Goal: Transaction & Acquisition: Purchase product/service

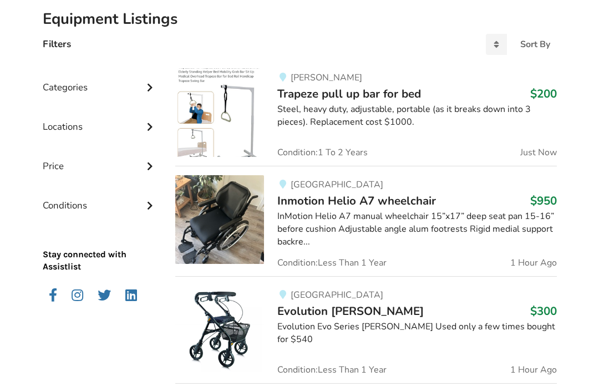
scroll to position [254, 0]
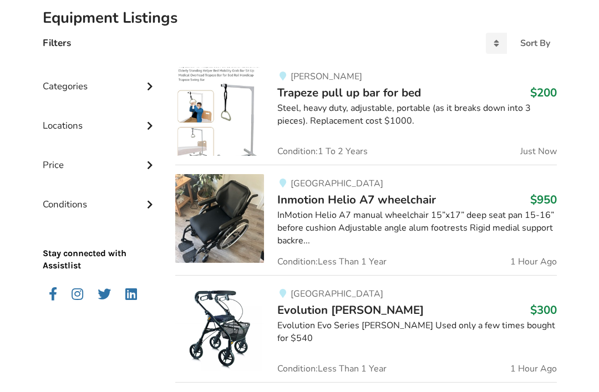
click at [155, 80] on icon at bounding box center [149, 84] width 11 height 9
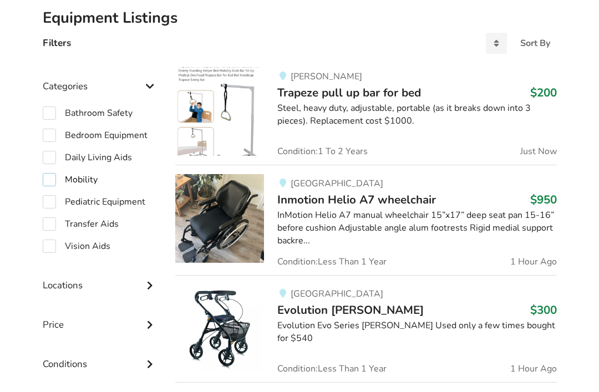
click at [92, 183] on label "Mobility" at bounding box center [70, 179] width 55 height 13
checkbox input "true"
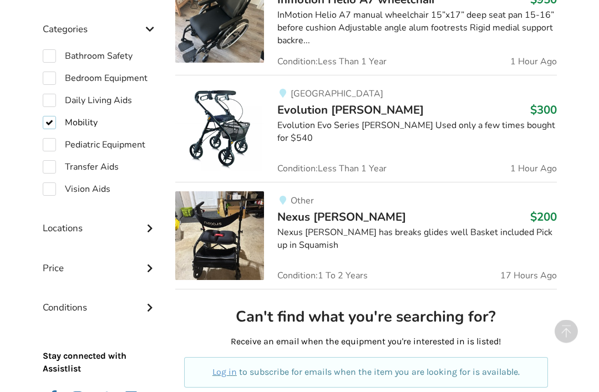
scroll to position [347, 0]
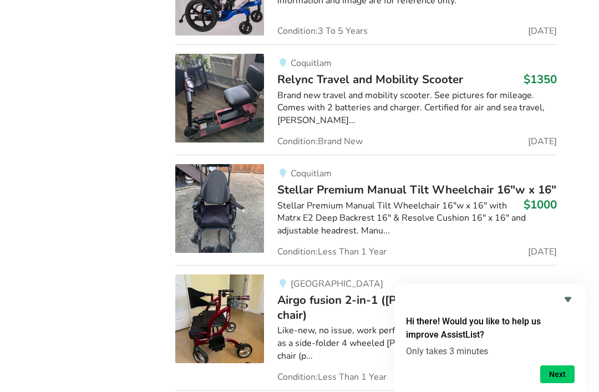
scroll to position [1616, 0]
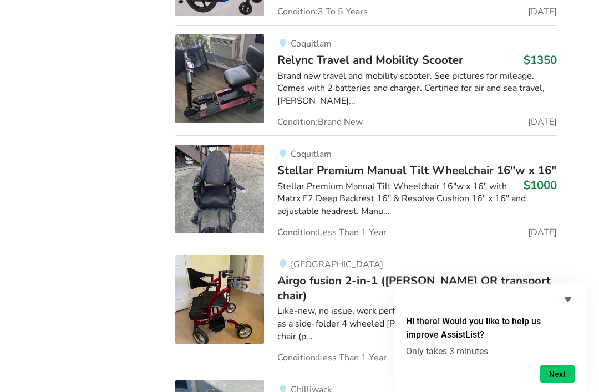
click at [456, 70] on div "Brand new travel and mobility scooter. See pictures for mileage. Comes with 2 b…" at bounding box center [417, 89] width 279 height 38
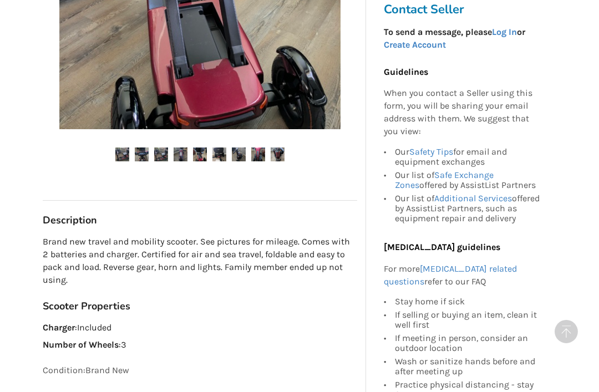
scroll to position [385, 0]
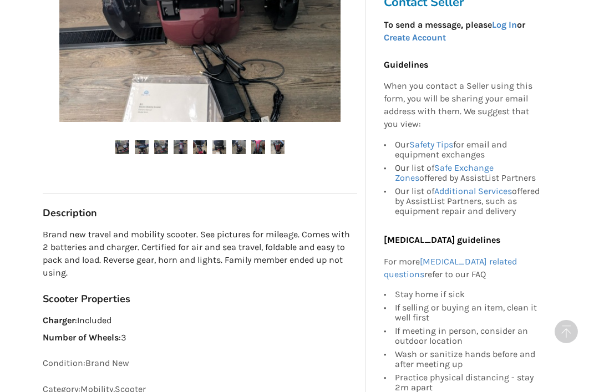
click at [127, 143] on img at bounding box center [122, 147] width 14 height 14
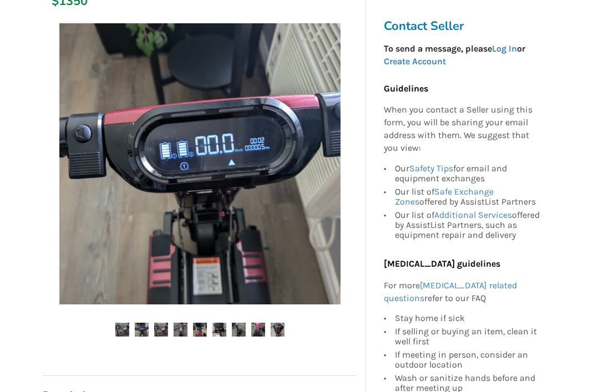
scroll to position [202, 0]
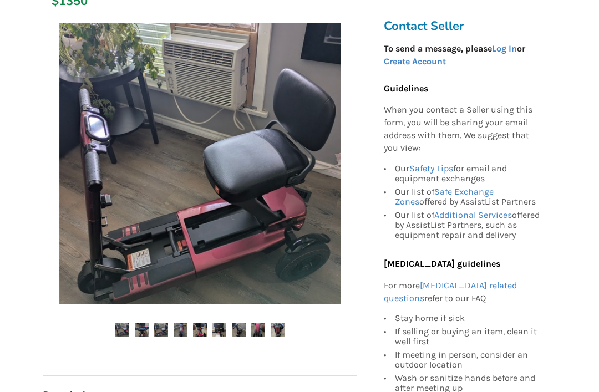
click at [145, 323] on img at bounding box center [142, 330] width 14 height 14
click at [167, 325] on img at bounding box center [161, 330] width 14 height 14
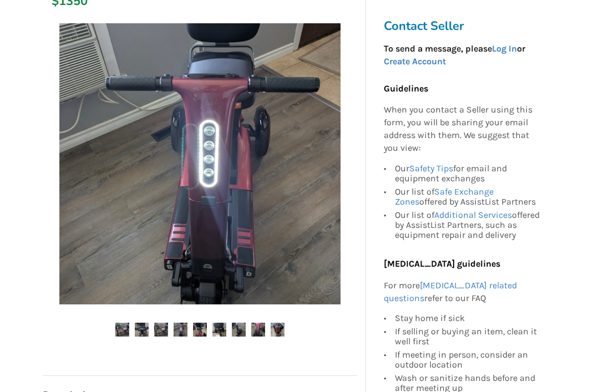
click at [187, 326] on img at bounding box center [181, 330] width 14 height 14
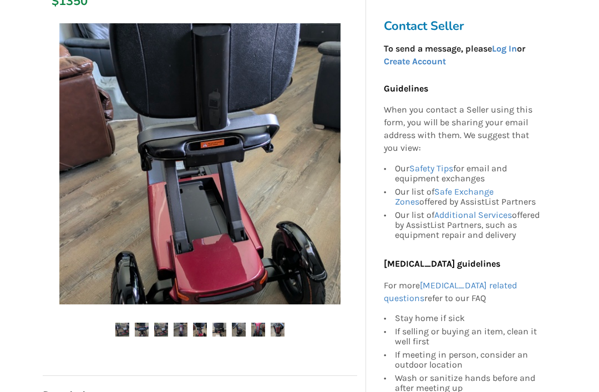
click at [205, 324] on img at bounding box center [200, 330] width 14 height 14
click at [243, 326] on img at bounding box center [239, 330] width 14 height 14
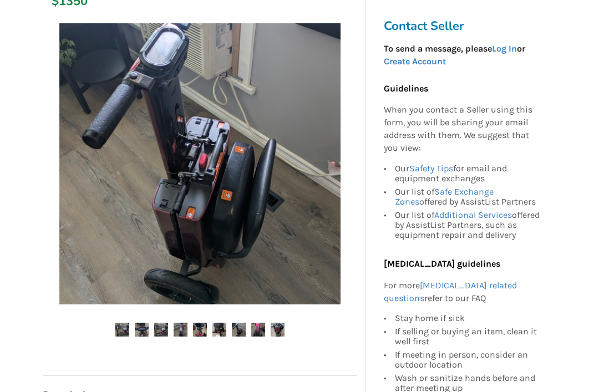
click at [256, 327] on img at bounding box center [258, 330] width 14 height 14
click at [283, 326] on img at bounding box center [278, 330] width 14 height 14
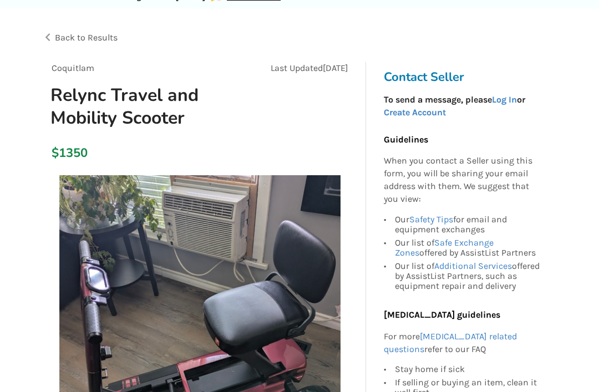
scroll to position [58, 0]
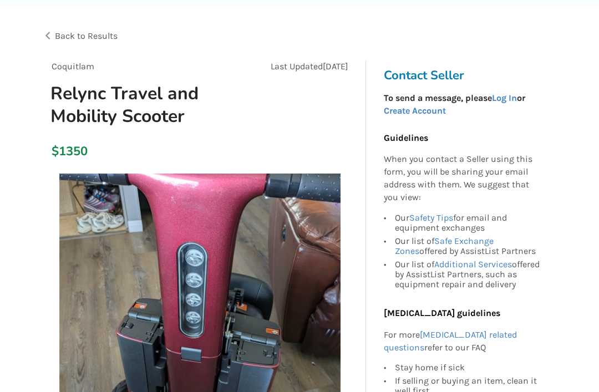
scroll to position [0, 0]
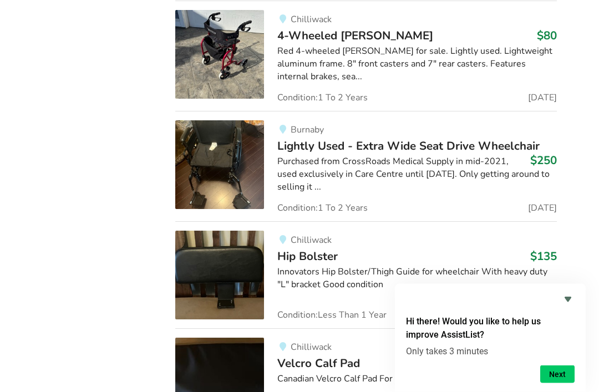
scroll to position [2208, 0]
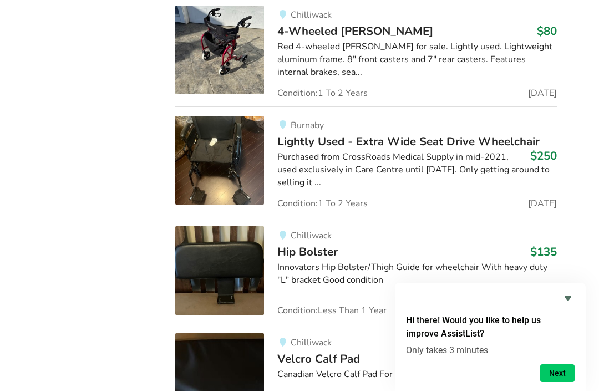
click at [422, 152] on div "Purchased from CrossRoads Medical Supply in mid-2021, used exclusively in Care …" at bounding box center [417, 171] width 279 height 38
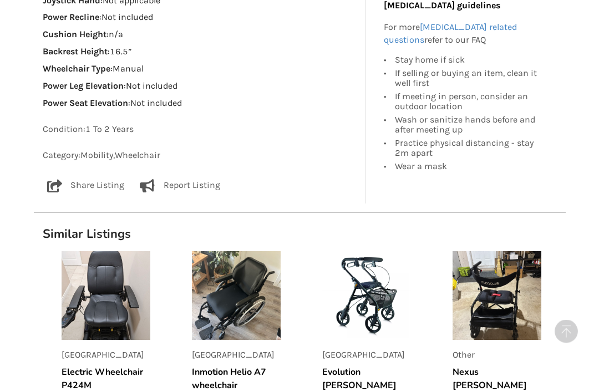
scroll to position [1100, 0]
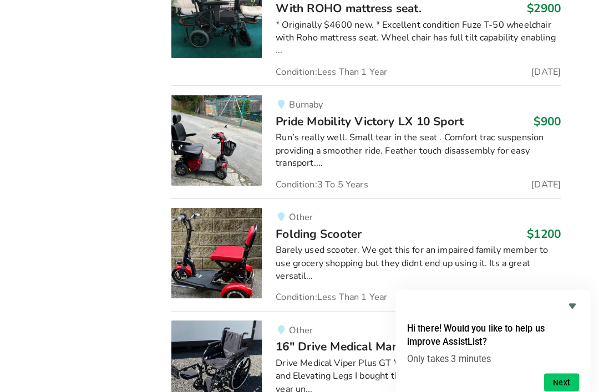
scroll to position [3240, 0]
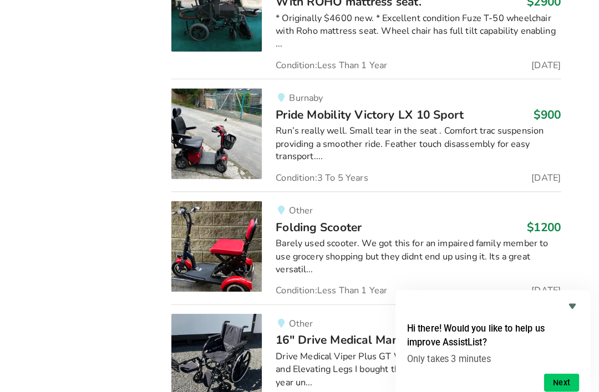
click at [360, 104] on span "Pride Mobility Victory LX 10 Sport" at bounding box center [370, 112] width 184 height 16
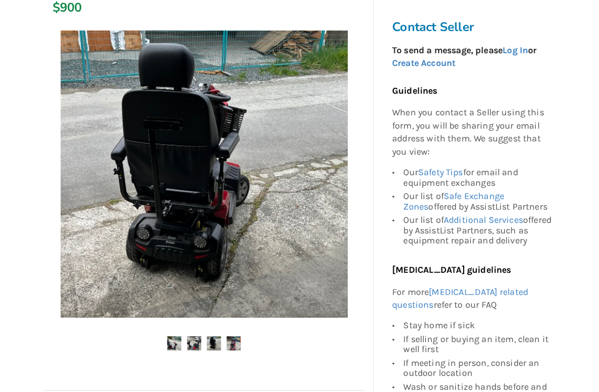
scroll to position [202, 0]
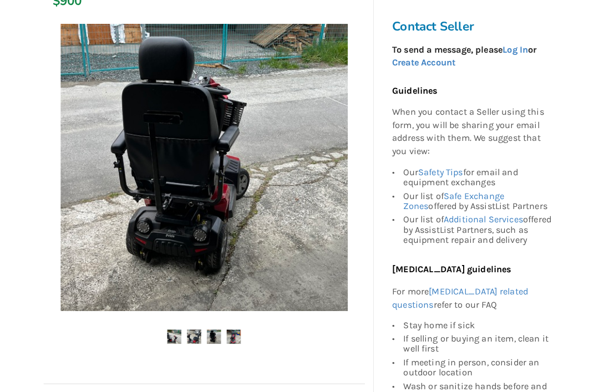
click at [235, 334] on img at bounding box center [229, 330] width 14 height 14
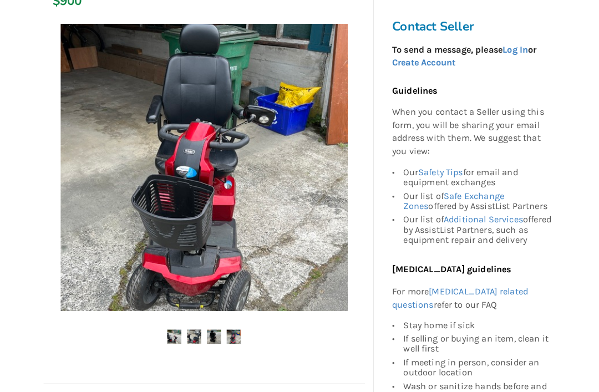
click at [213, 324] on img at bounding box center [210, 330] width 14 height 14
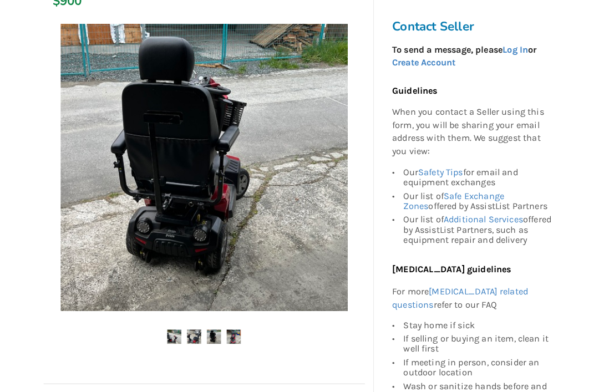
scroll to position [204, 0]
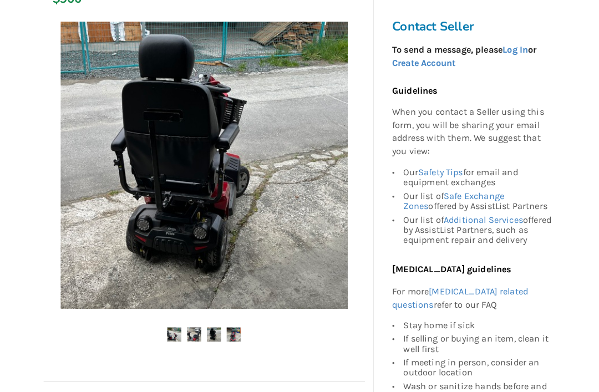
click at [194, 325] on img at bounding box center [190, 328] width 14 height 14
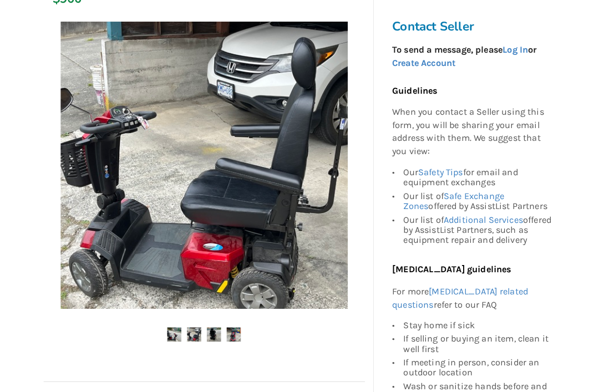
scroll to position [205, 0]
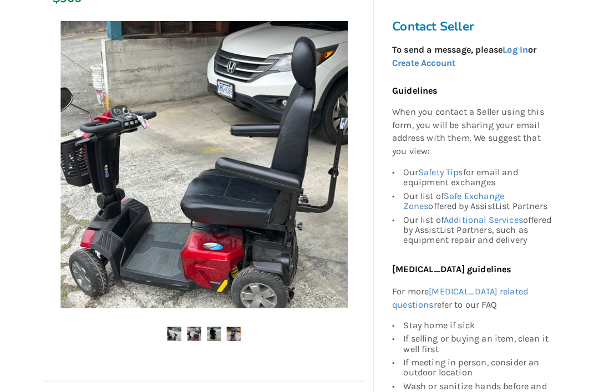
click at [177, 327] on img at bounding box center [171, 327] width 14 height 14
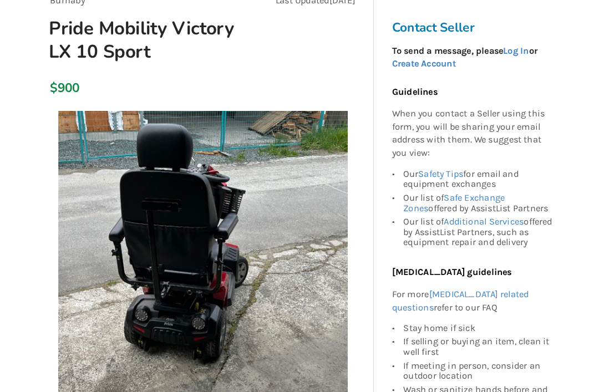
scroll to position [0, 0]
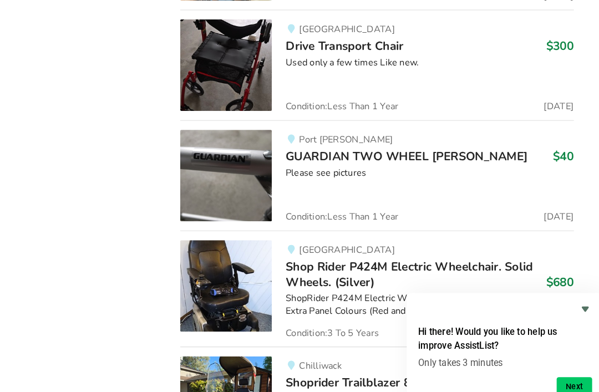
scroll to position [5228, 0]
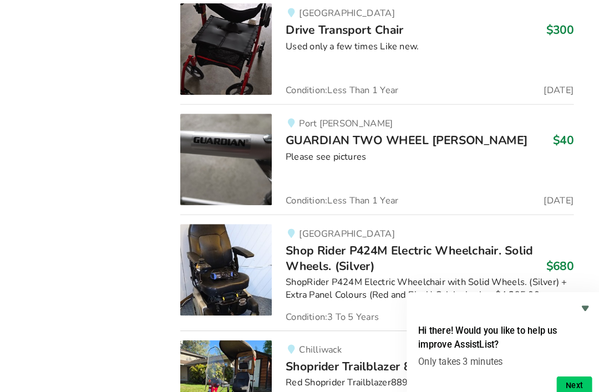
click at [444, 236] on span "Shop Rider P424M Electric Wheelchair. Solid Wheels. (Silver)" at bounding box center [398, 251] width 240 height 30
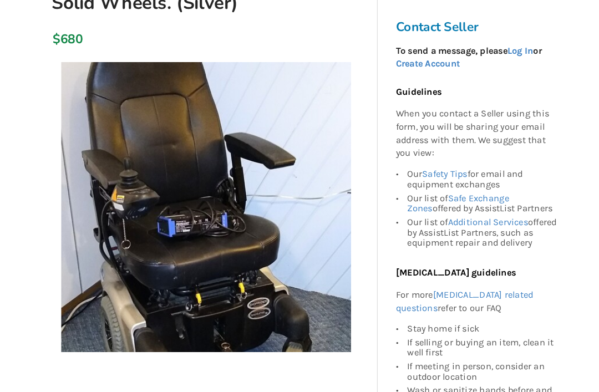
scroll to position [189, 0]
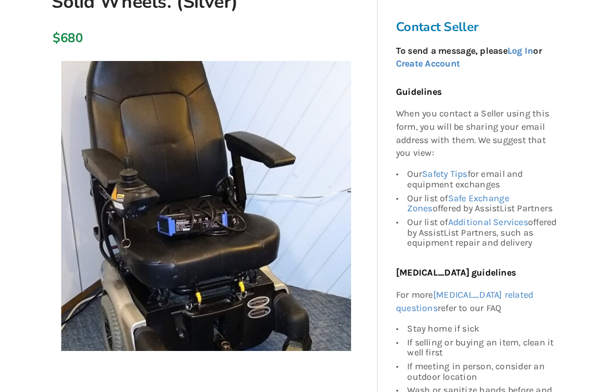
click at [528, 274] on div "Guidelines When you contact a Seller using this form, you will be sharing your …" at bounding box center [463, 257] width 159 height 348
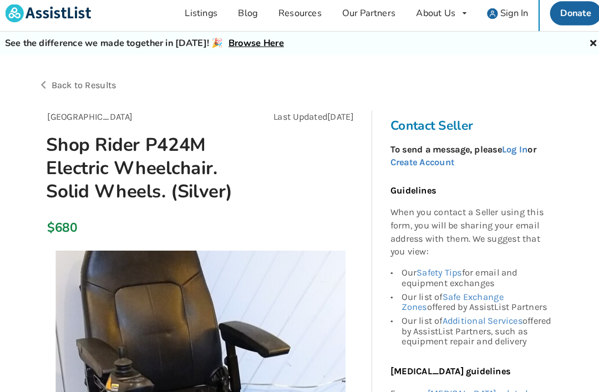
scroll to position [0, 0]
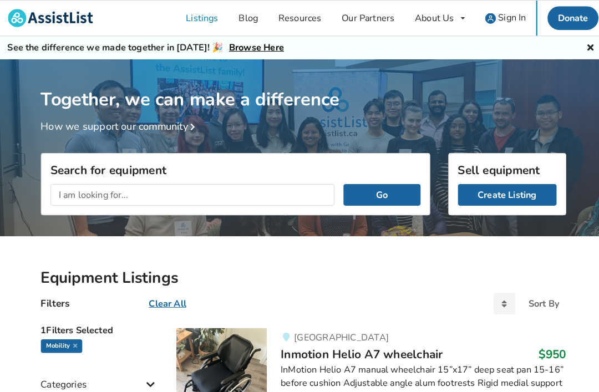
scroll to position [2202, 0]
